Goal: Task Accomplishment & Management: Complete application form

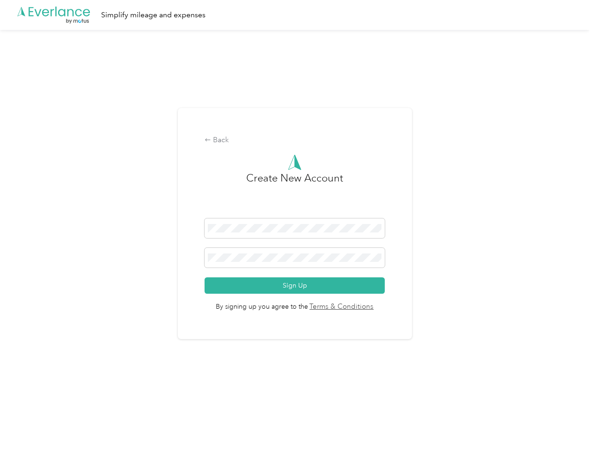
click at [297, 212] on h3 "Create New Account" at bounding box center [294, 194] width 97 height 48
click at [297, 15] on div ".cls-1 { fill: #00adee; } .cls-2 { fill: #fff; } .cls-3 { fill: #707372; } .cls…" at bounding box center [294, 15] width 589 height 30
click at [297, 140] on div "Back" at bounding box center [294, 140] width 180 height 11
click at [297, 285] on button "Sign Up" at bounding box center [294, 285] width 180 height 16
